Goal: Information Seeking & Learning: Learn about a topic

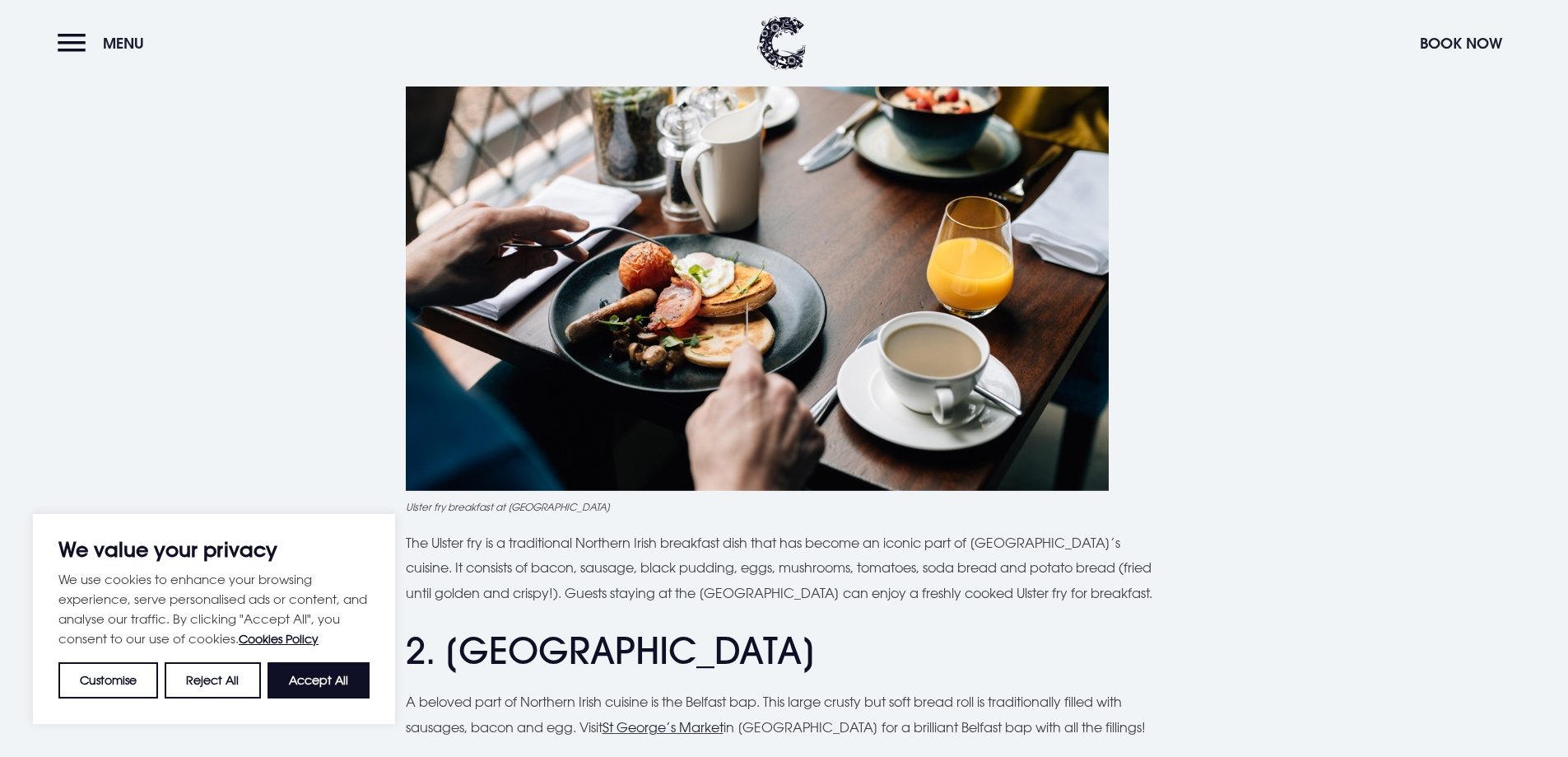
scroll to position [659, 0]
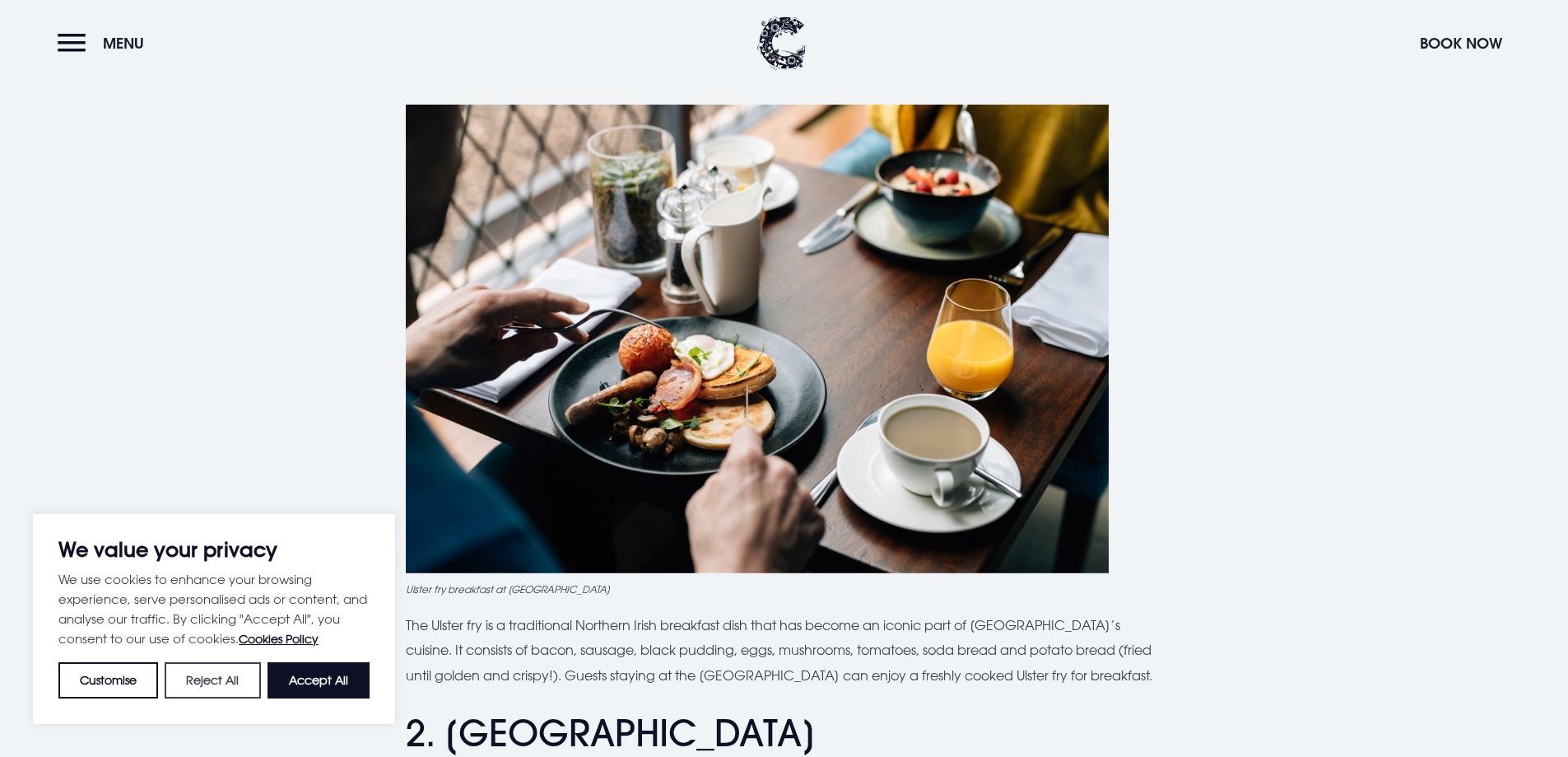
click at [191, 692] on button "Reject All" at bounding box center [213, 680] width 95 height 36
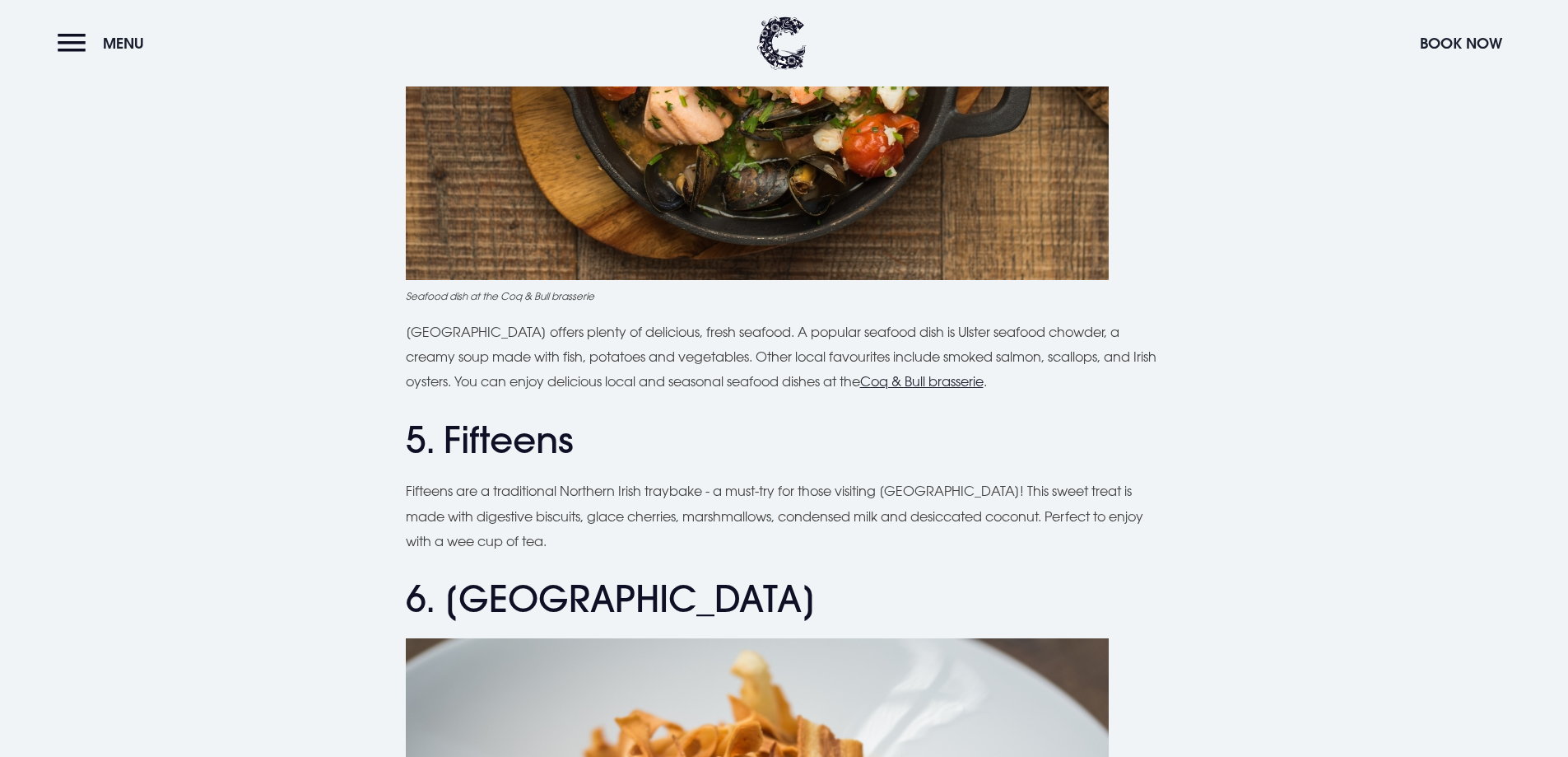
scroll to position [1894, 0]
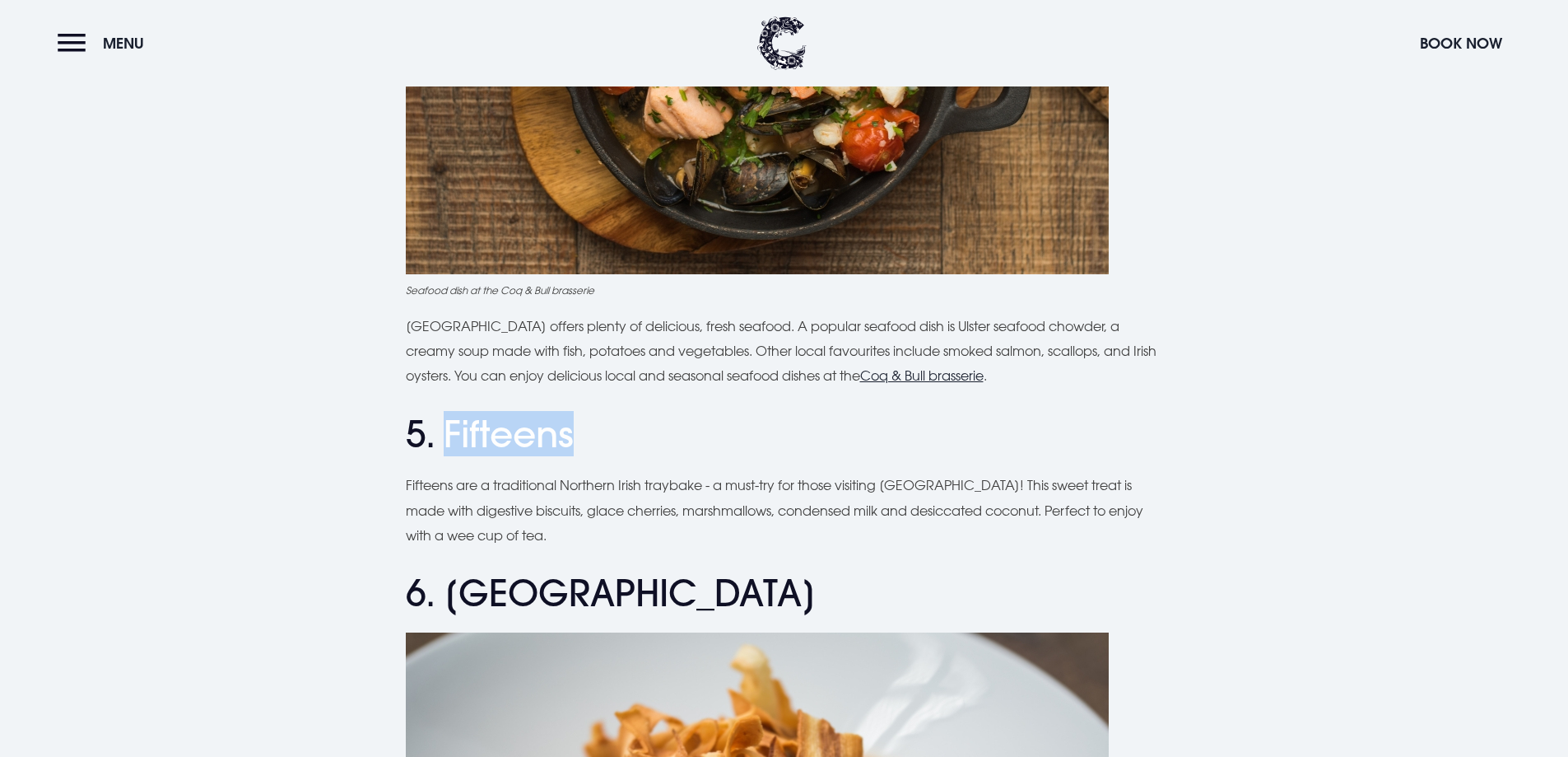
drag, startPoint x: 444, startPoint y: 433, endPoint x: 594, endPoint y: 440, distance: 150.2
click at [594, 440] on h2 "5. Fifteens" at bounding box center [784, 434] width 757 height 43
copy h2 "Fifteens"
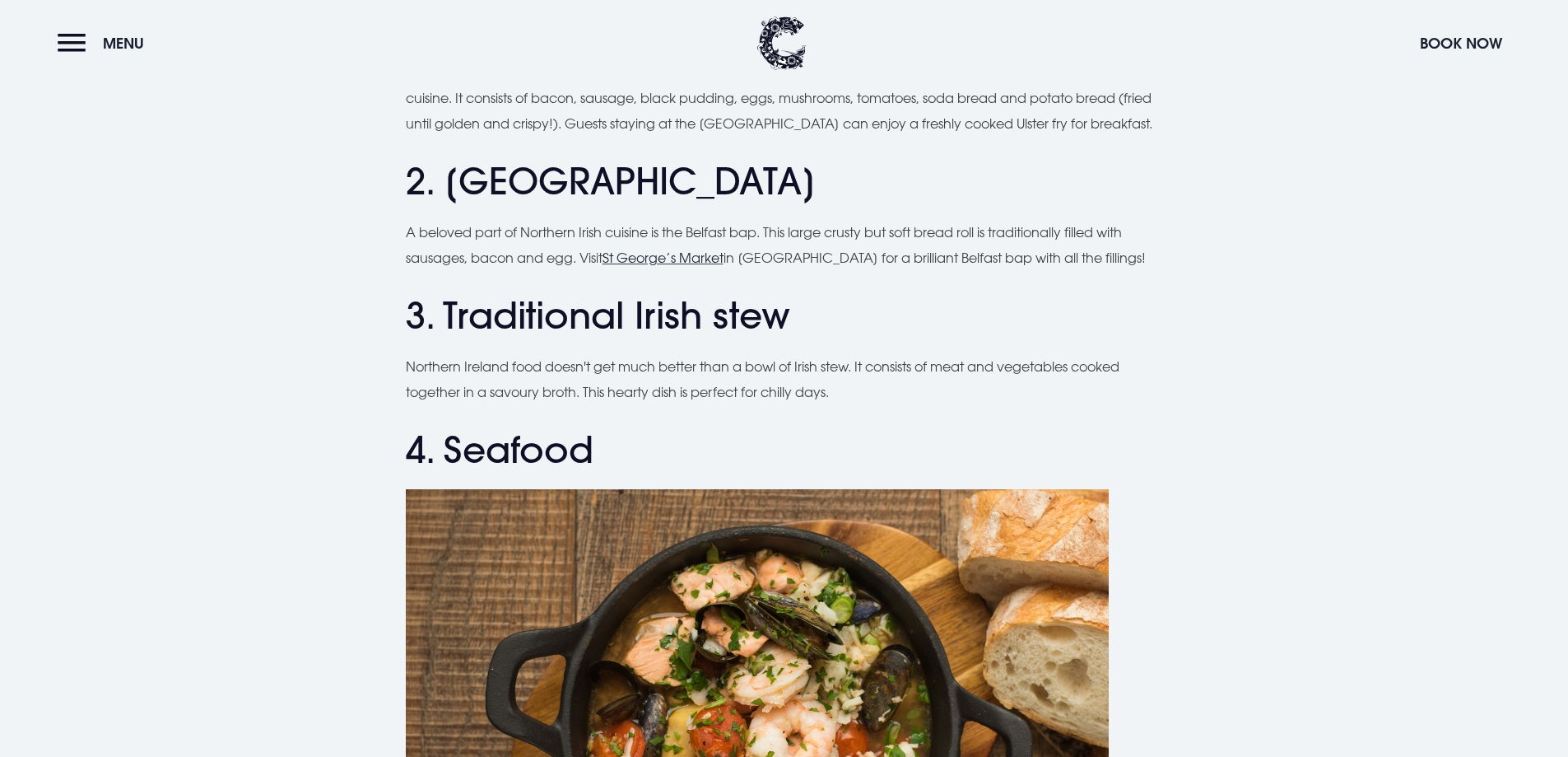
scroll to position [1071, 0]
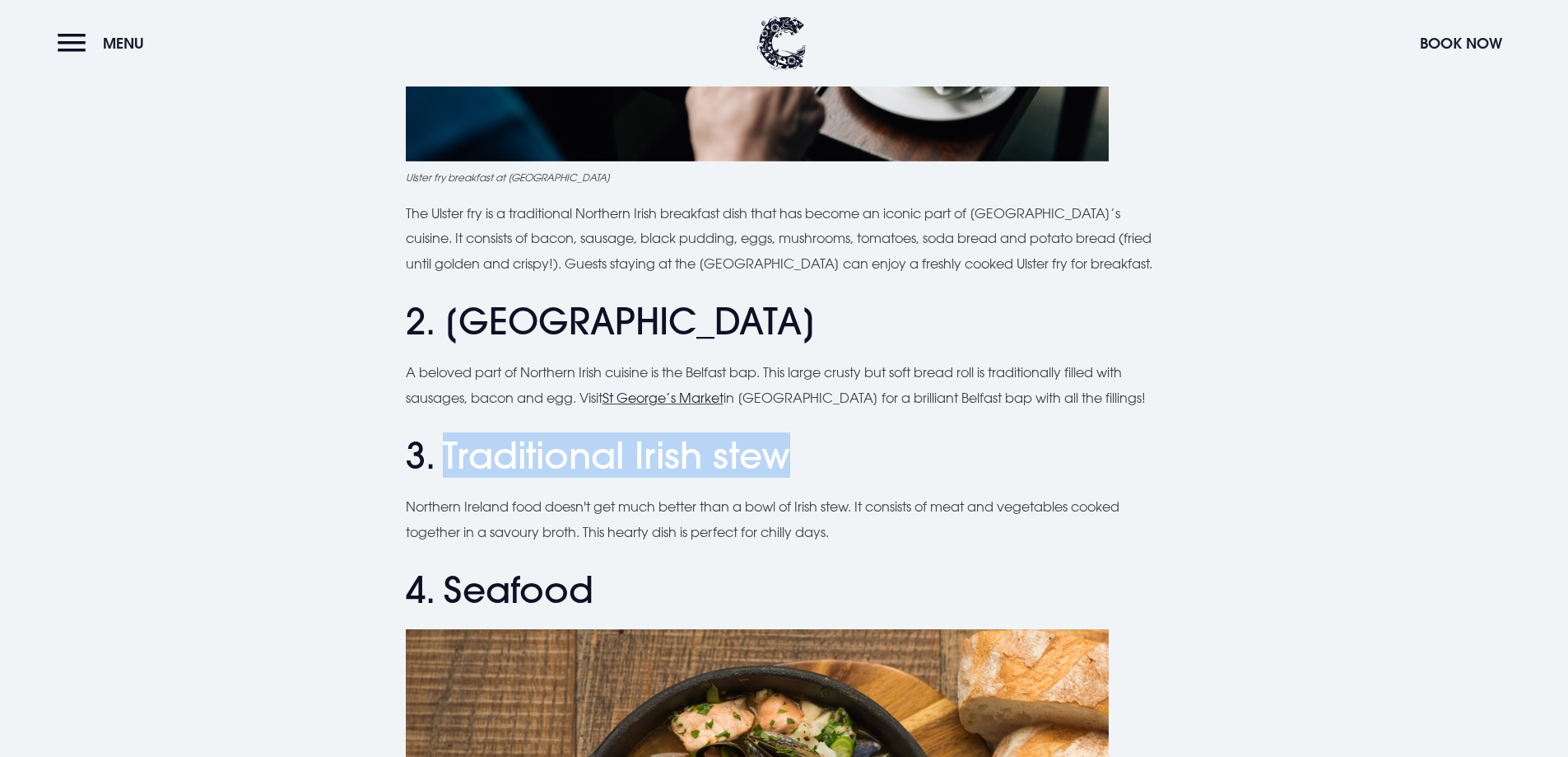
drag, startPoint x: 796, startPoint y: 453, endPoint x: 444, endPoint y: 450, distance: 352.0
click at [444, 450] on h2 "3. Traditional Irish stew" at bounding box center [784, 456] width 757 height 43
copy h2 "Traditional Irish stew"
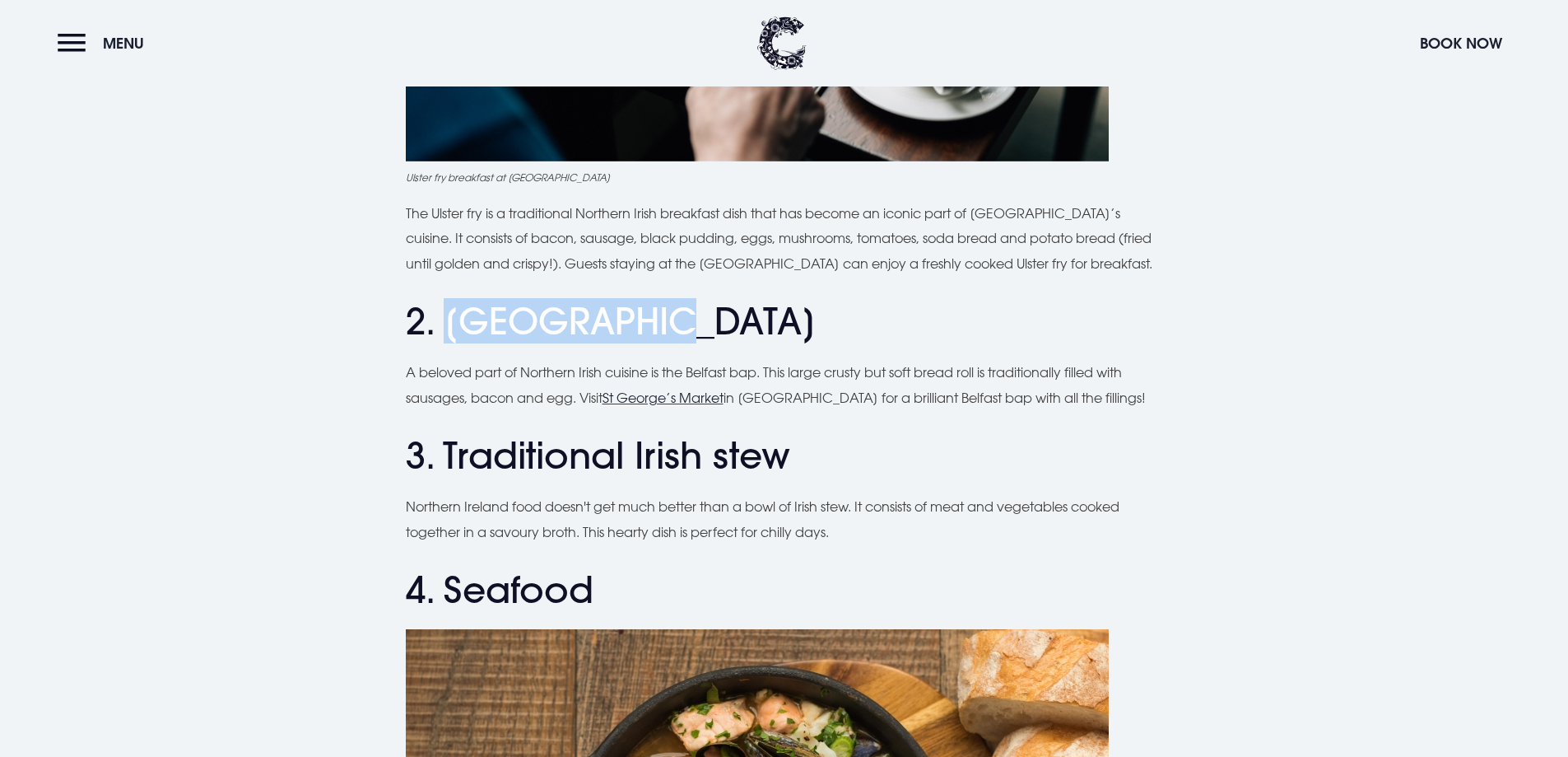
drag, startPoint x: 631, startPoint y: 322, endPoint x: 449, endPoint y: 299, distance: 183.4
click at [449, 300] on h2 "2. [GEOGRAPHIC_DATA]" at bounding box center [784, 322] width 757 height 43
copy h2 "Belfast bap"
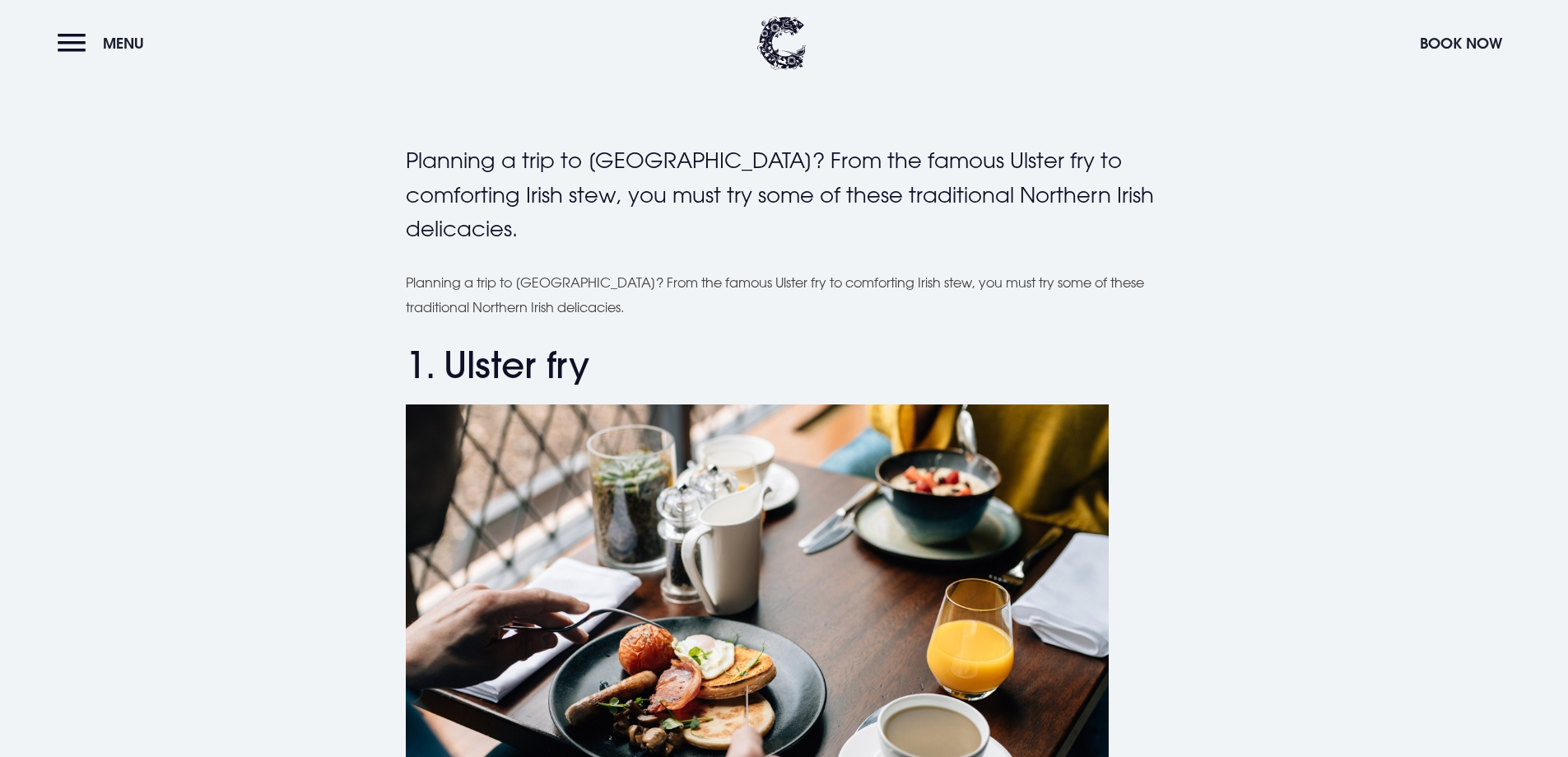
scroll to position [329, 0]
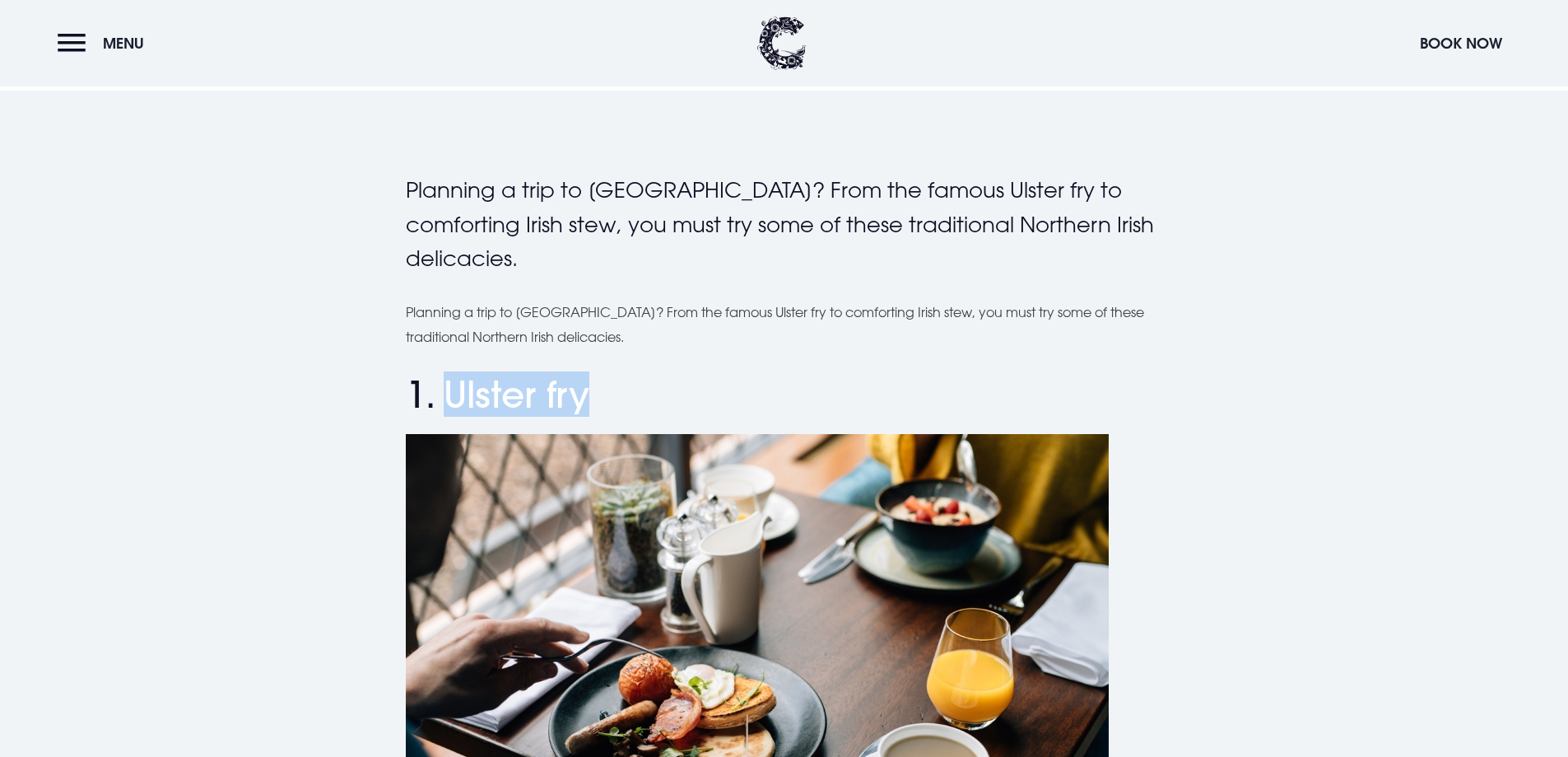
drag, startPoint x: 593, startPoint y: 392, endPoint x: 453, endPoint y: 389, distance: 140.0
click at [453, 389] on h2 "1. Ulster fry" at bounding box center [784, 395] width 757 height 43
copy h2 "Ulster fry"
